Goal: Book appointment/travel/reservation

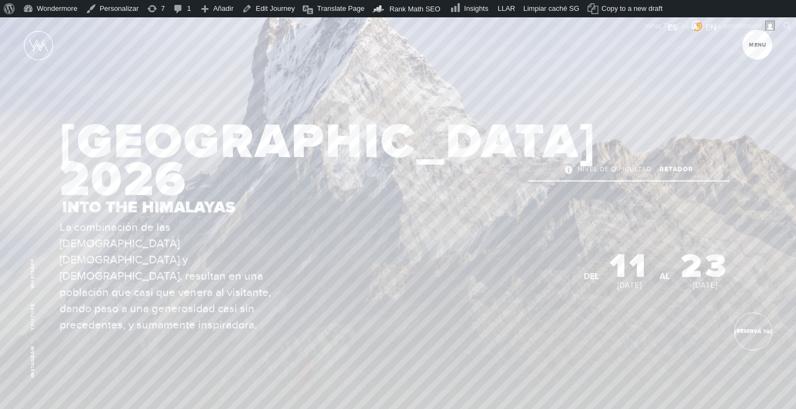
scroll to position [81, 0]
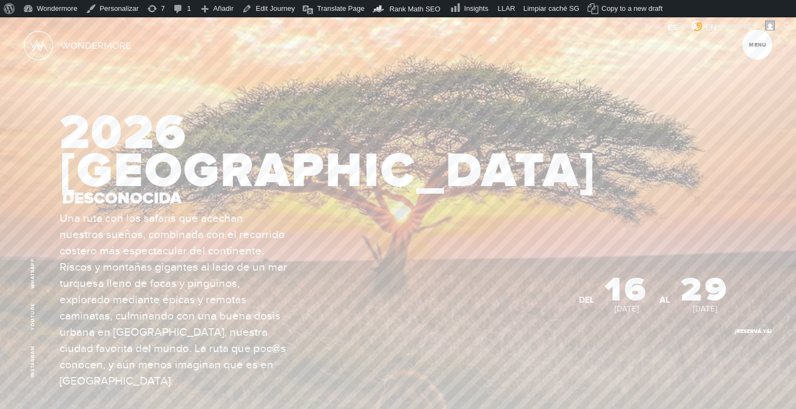
click at [759, 329] on link "¡Reservá Ya!" at bounding box center [754, 331] width 38 height 38
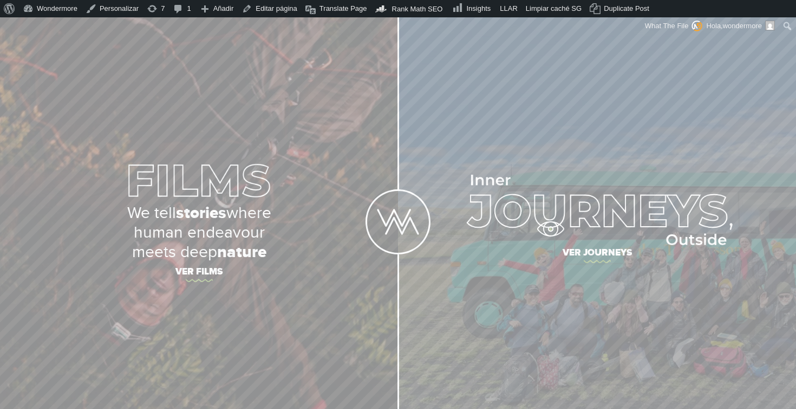
click at [550, 229] on img at bounding box center [597, 209] width 271 height 70
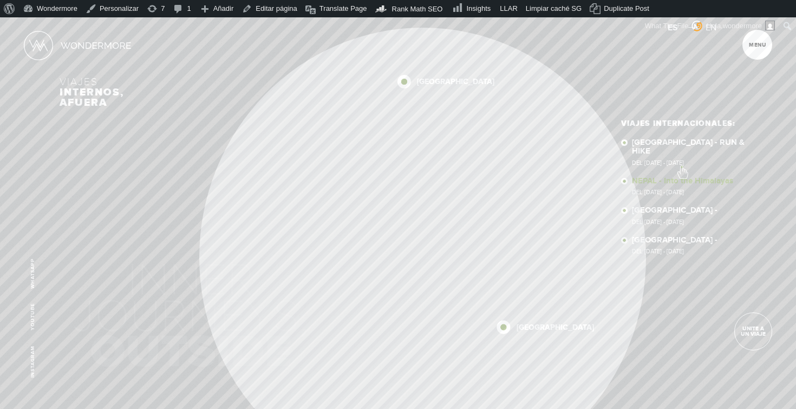
click at [682, 177] on link "NEPAL - Into the Himalayas Del 11 - 23 NOV 2025" at bounding box center [694, 186] width 125 height 19
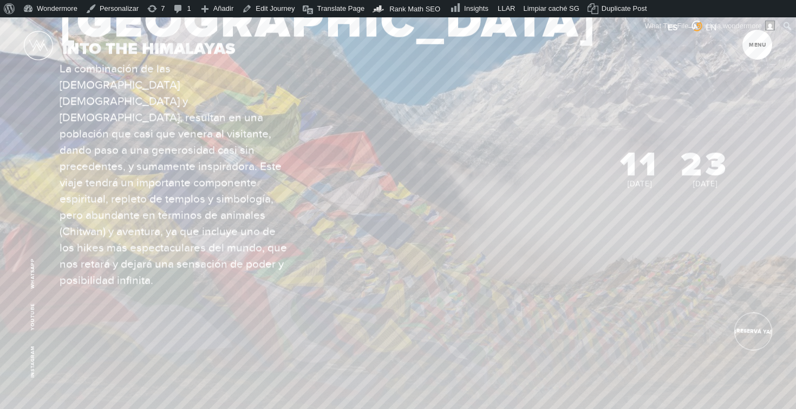
scroll to position [115, 0]
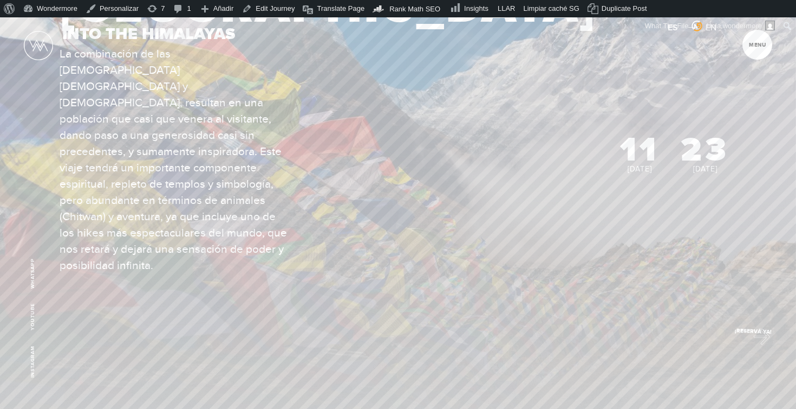
click at [757, 334] on link "¡Reservá Ya!" at bounding box center [754, 332] width 40 height 40
